Goal: Navigation & Orientation: Find specific page/section

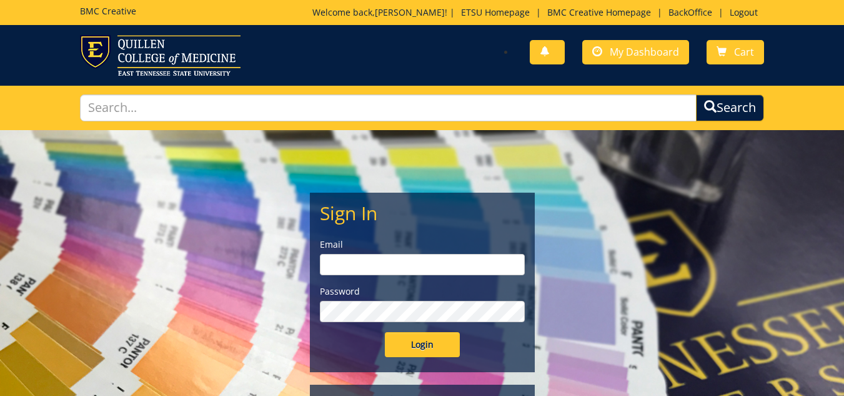
type input "lucasrf@etsu.edu"
click at [426, 343] on input "Login" at bounding box center [422, 344] width 75 height 25
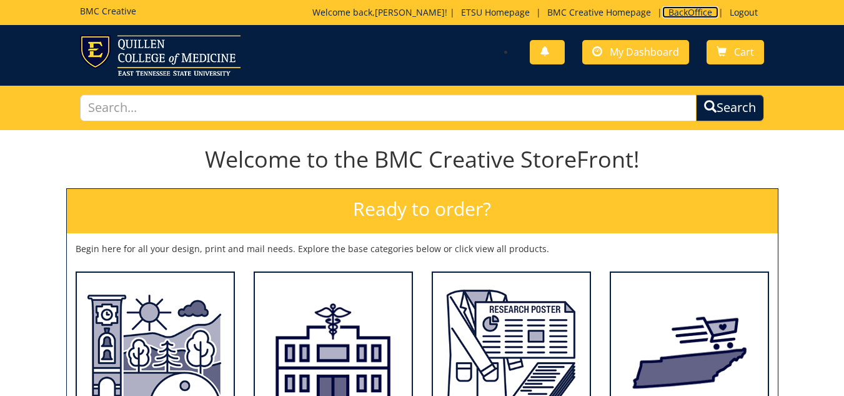
click at [683, 10] on link "BackOffice" at bounding box center [690, 12] width 56 height 12
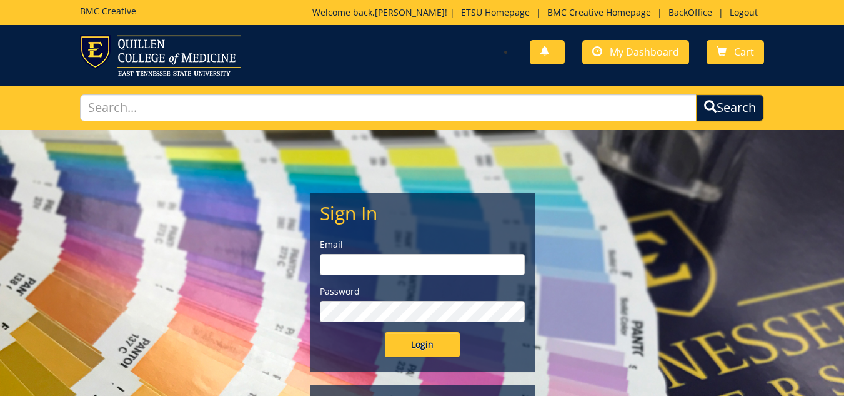
type input "lucasrf@etsu.edu"
click at [427, 337] on input "Login" at bounding box center [422, 344] width 75 height 25
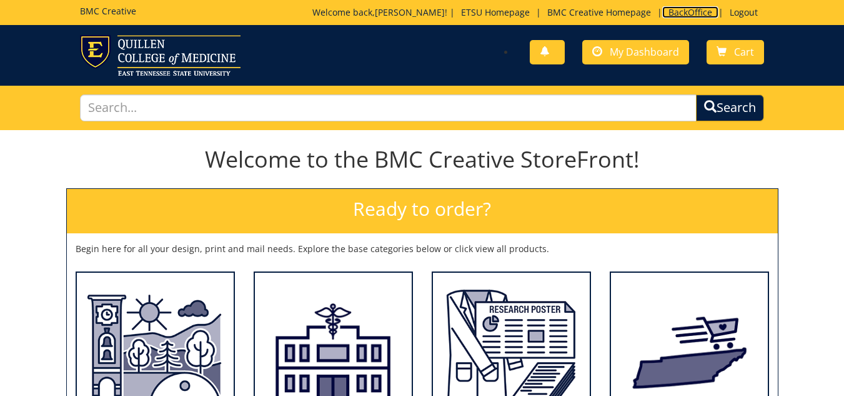
click at [683, 14] on link "BackOffice" at bounding box center [690, 12] width 56 height 12
